Goal: Use online tool/utility: Utilize a website feature to perform a specific function

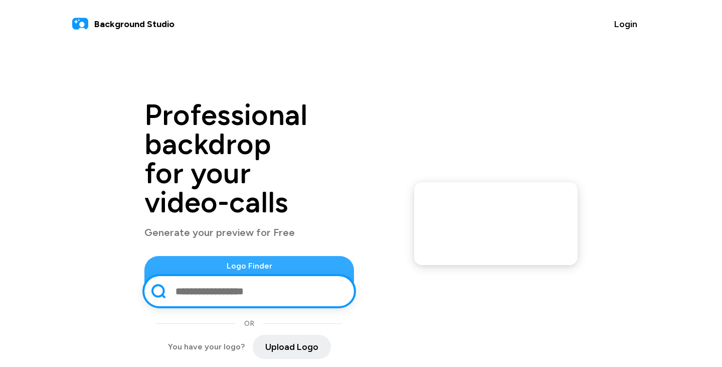
click at [240, 278] on input "text" at bounding box center [260, 291] width 170 height 26
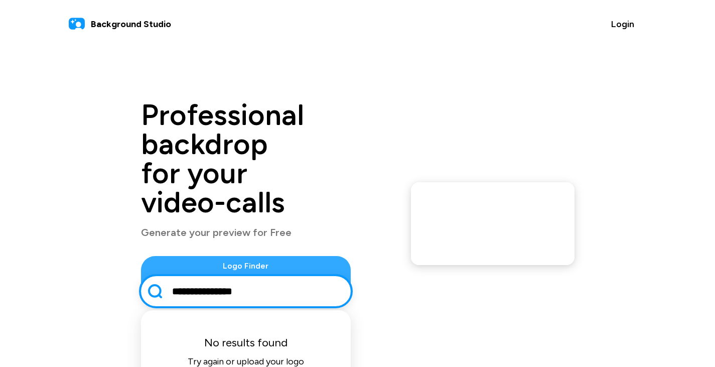
scroll to position [33, 0]
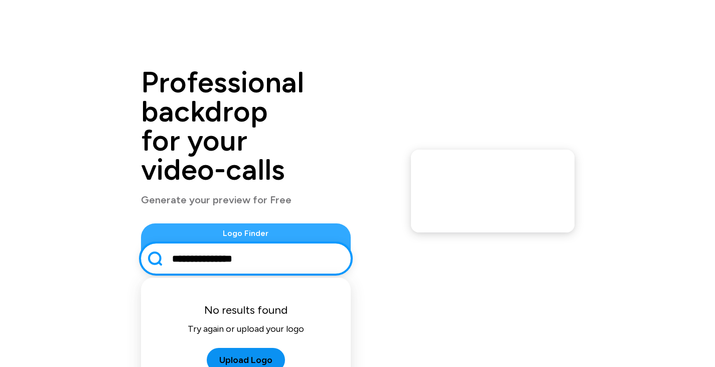
type input "**********"
click at [229, 353] on span "Upload Logo" at bounding box center [245, 360] width 53 height 14
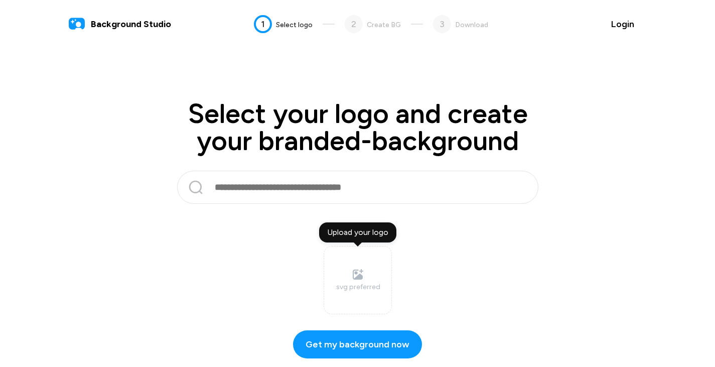
click at [338, 184] on input "text" at bounding box center [356, 187] width 285 height 24
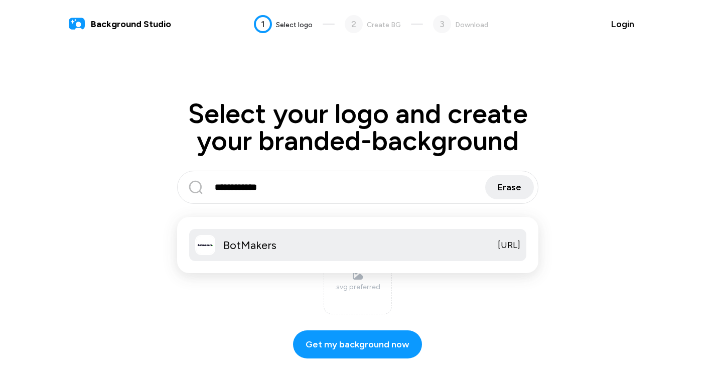
click at [348, 248] on div "BotMakers [URL]" at bounding box center [357, 245] width 337 height 32
type input "*********"
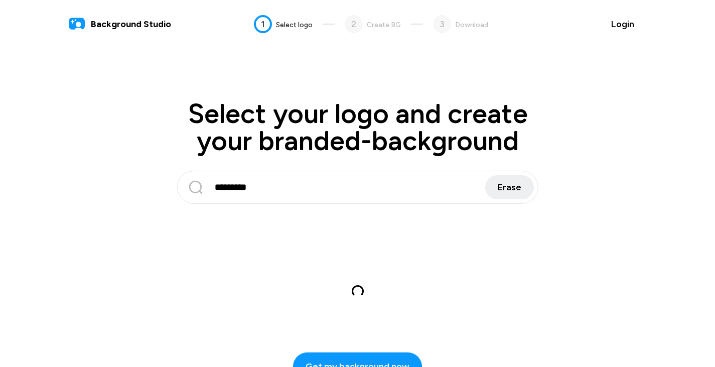
scroll to position [4, 0]
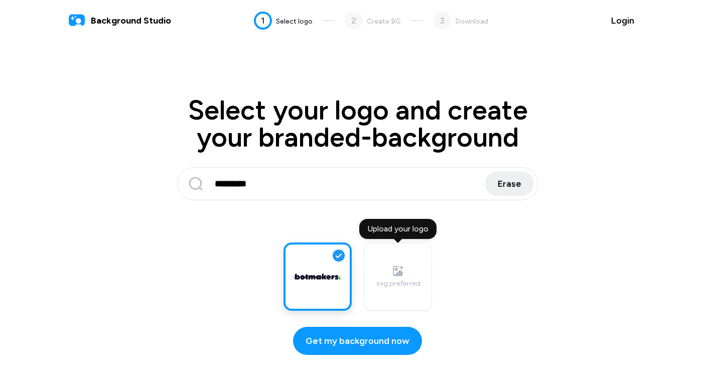
click at [399, 272] on icon at bounding box center [398, 271] width 10 height 10
click at [0, 0] on input "Upload your logo .svg preferred" at bounding box center [0, 0] width 0 height 0
click at [364, 342] on span "Get my background now" at bounding box center [357, 341] width 104 height 14
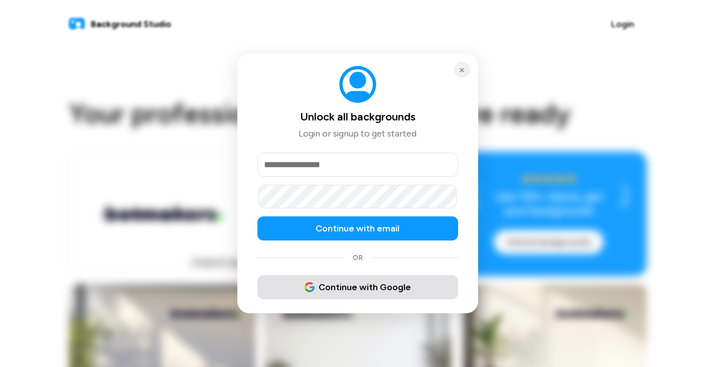
click at [359, 284] on span "Continue with Google" at bounding box center [357, 287] width 106 height 14
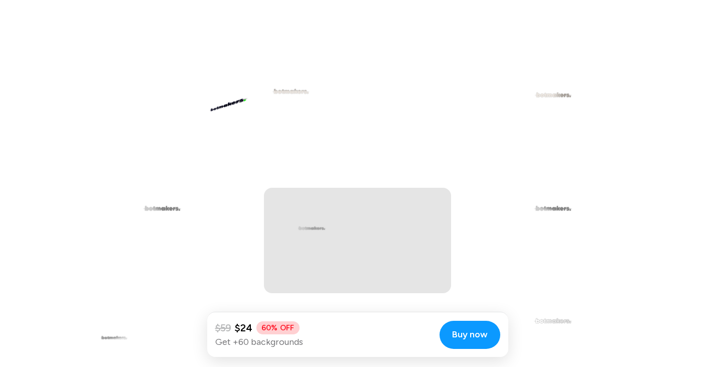
scroll to position [2128, 0]
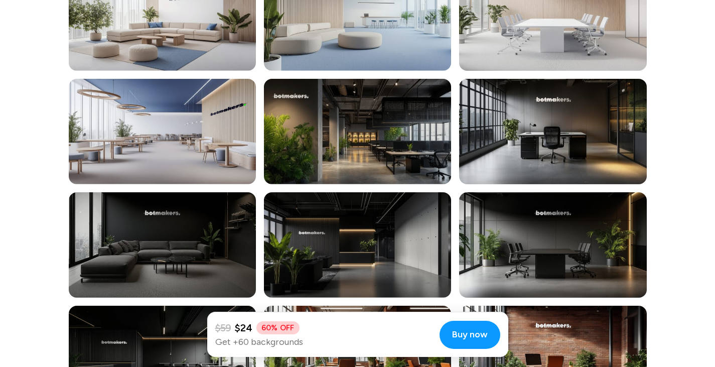
click at [399, 126] on div at bounding box center [357, 131] width 187 height 105
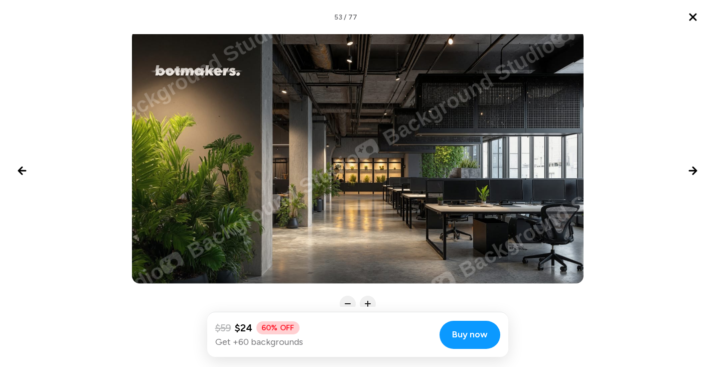
scroll to position [2192, 0]
click at [692, 13] on icon "Close lightbox" at bounding box center [693, 17] width 12 height 12
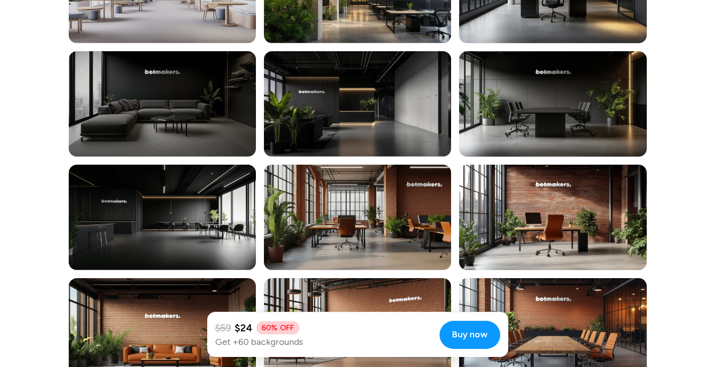
scroll to position [2267, 0]
